Goal: Transaction & Acquisition: Purchase product/service

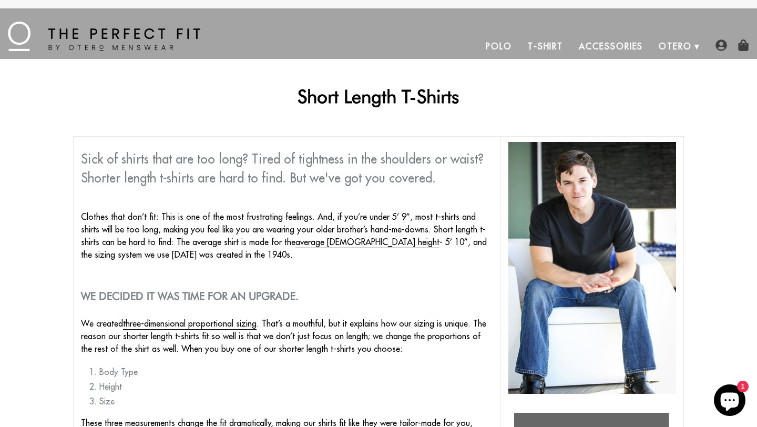
click at [540, 43] on link "T-Shirt" at bounding box center [545, 46] width 51 height 25
